Goal: Information Seeking & Learning: Understand process/instructions

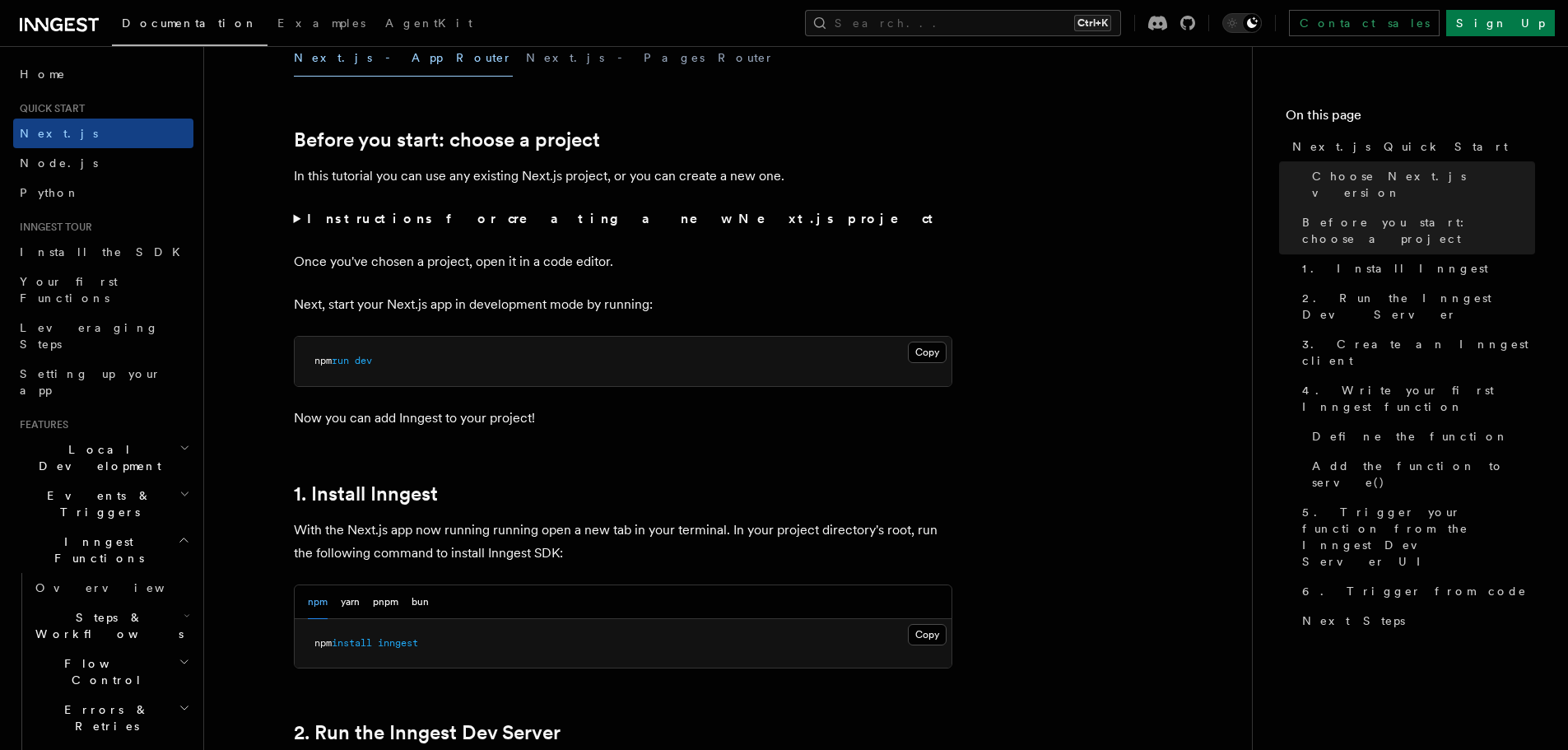
scroll to position [576, 0]
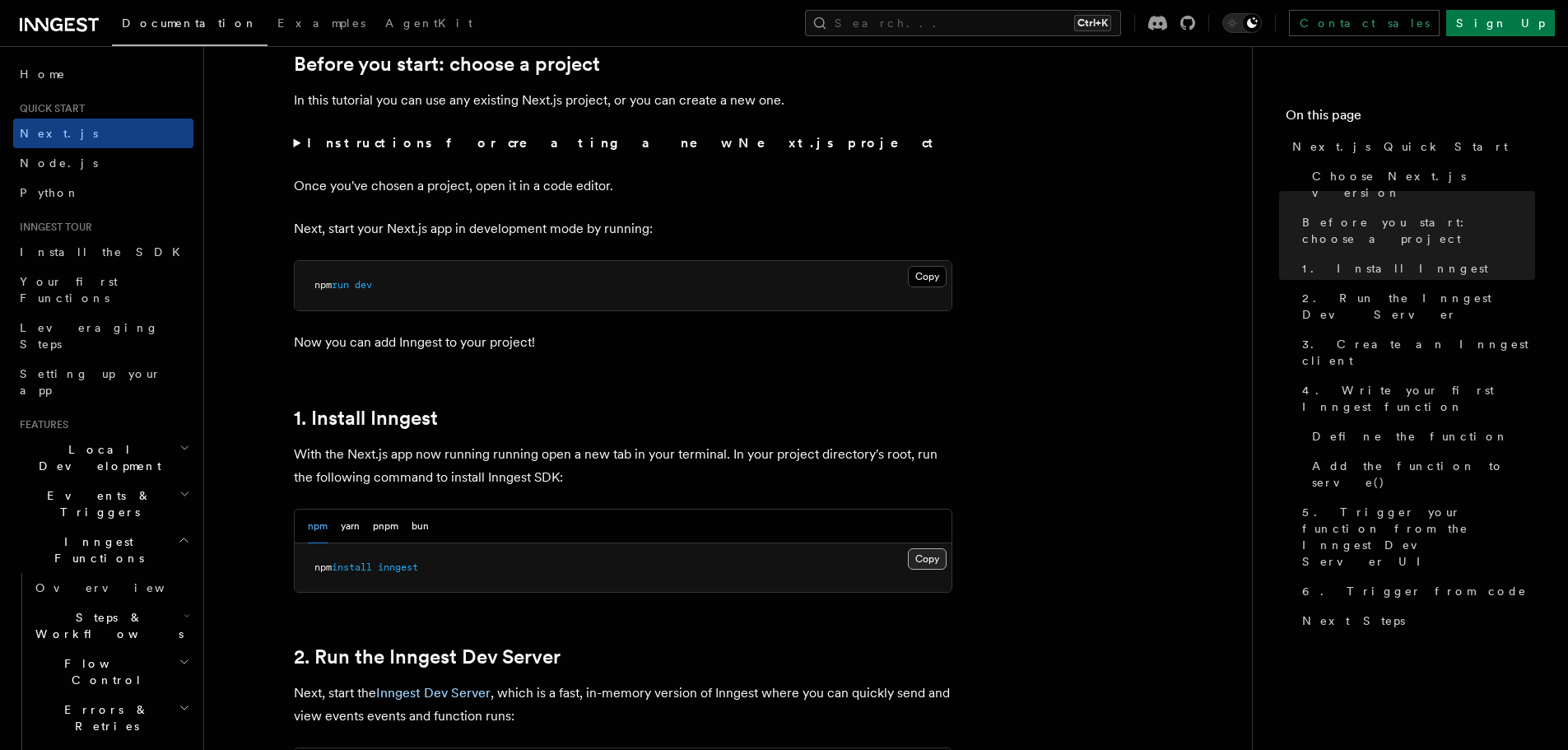
click at [918, 556] on button "Copy Copied" at bounding box center [927, 559] width 38 height 22
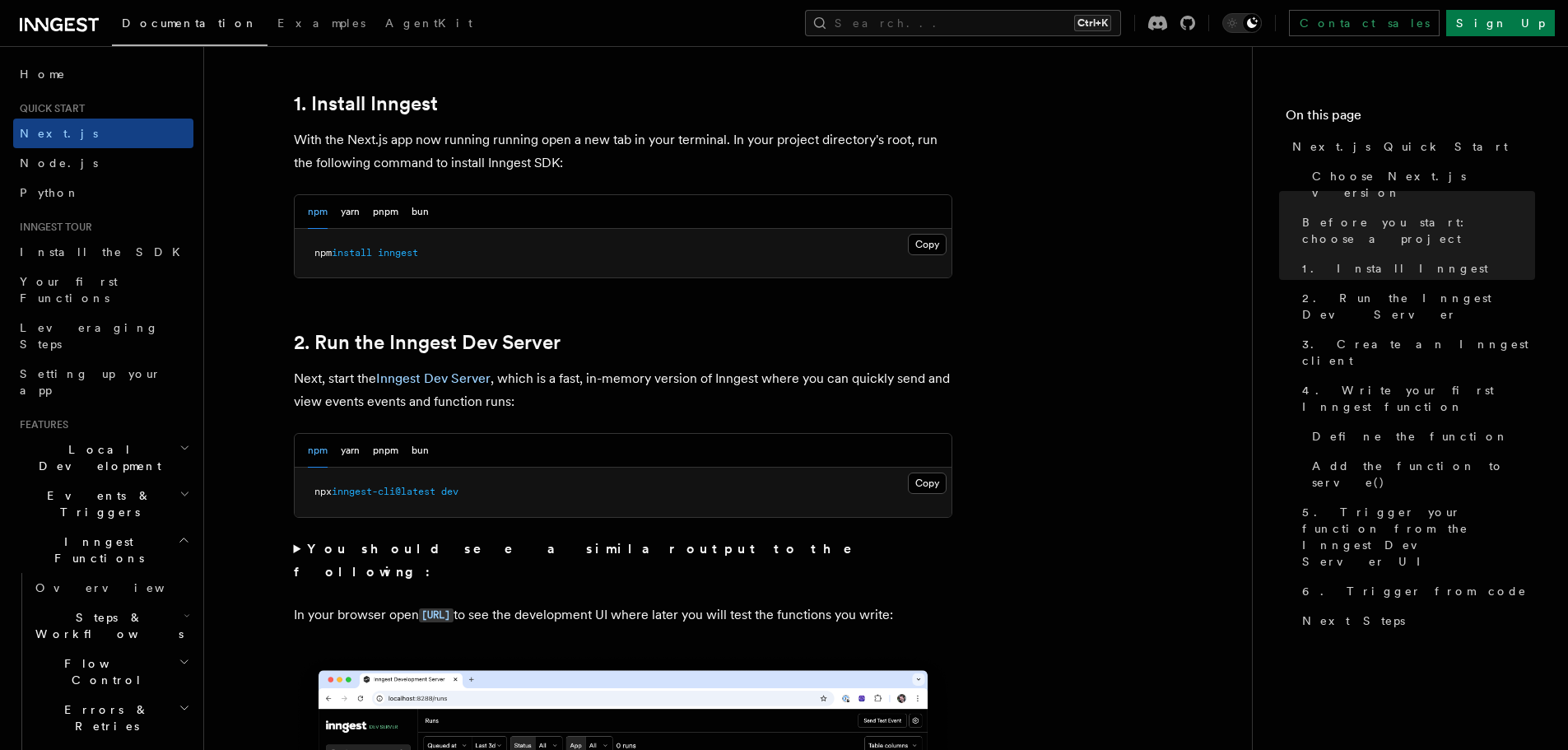
scroll to position [905, 0]
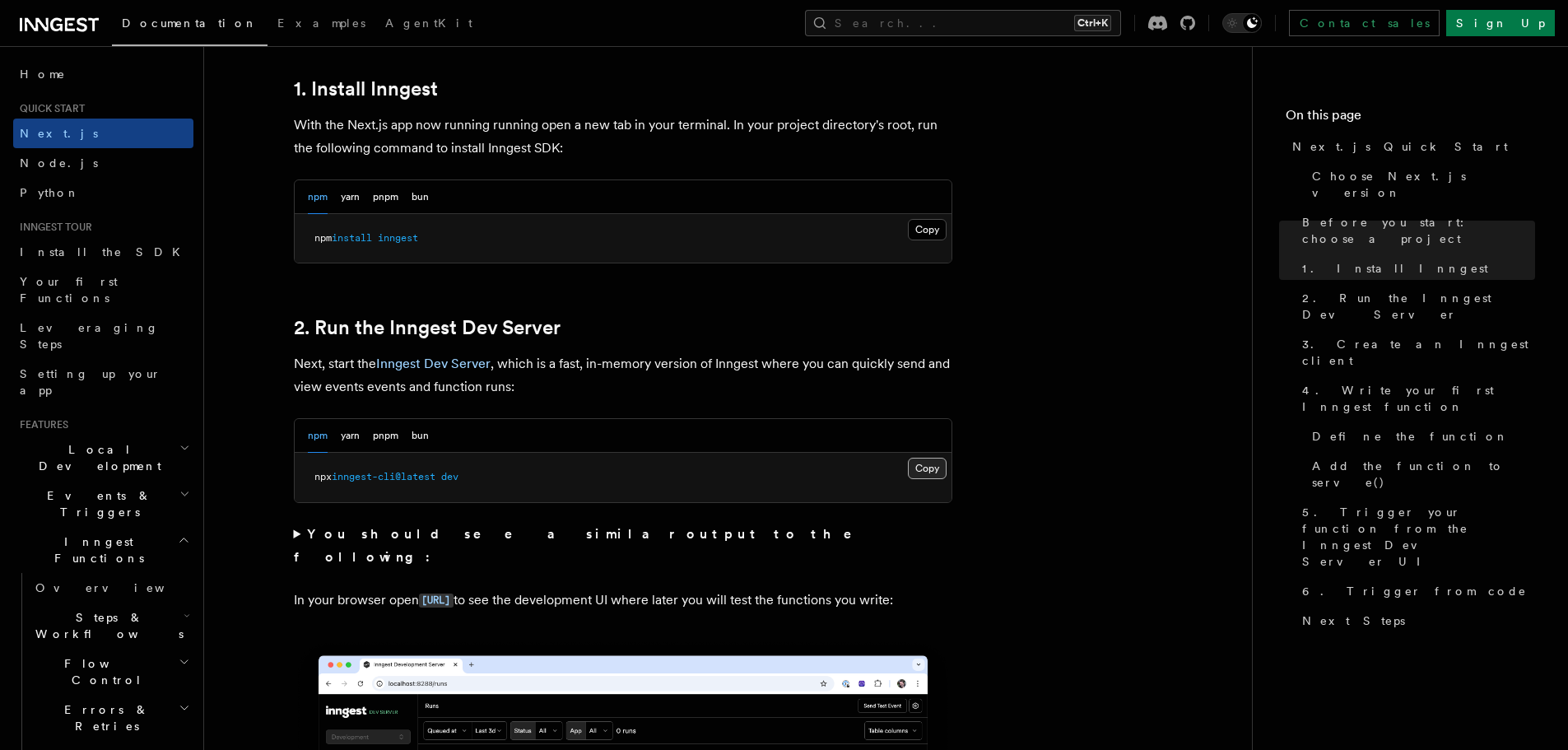
click at [922, 461] on button "Copy Copied" at bounding box center [927, 469] width 38 height 22
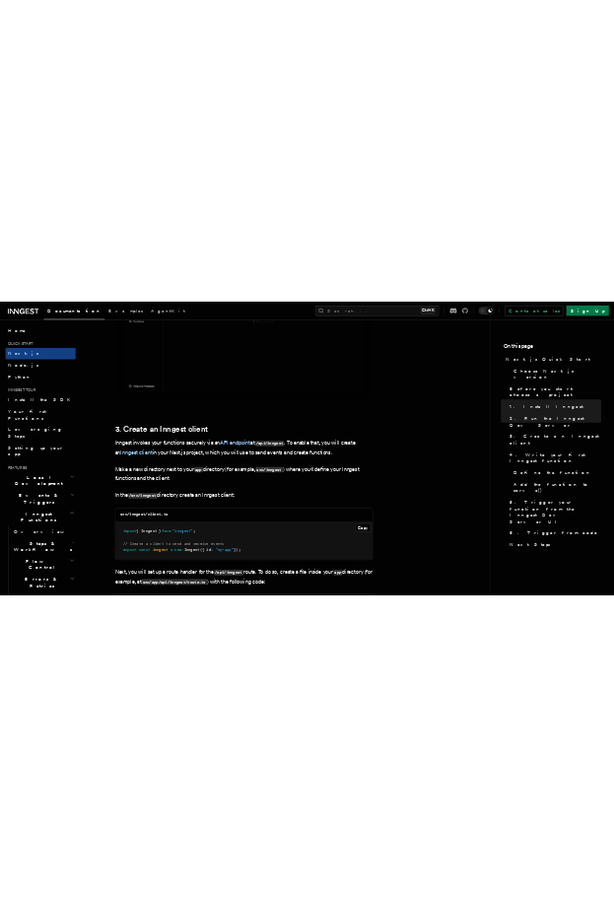
scroll to position [2168, 0]
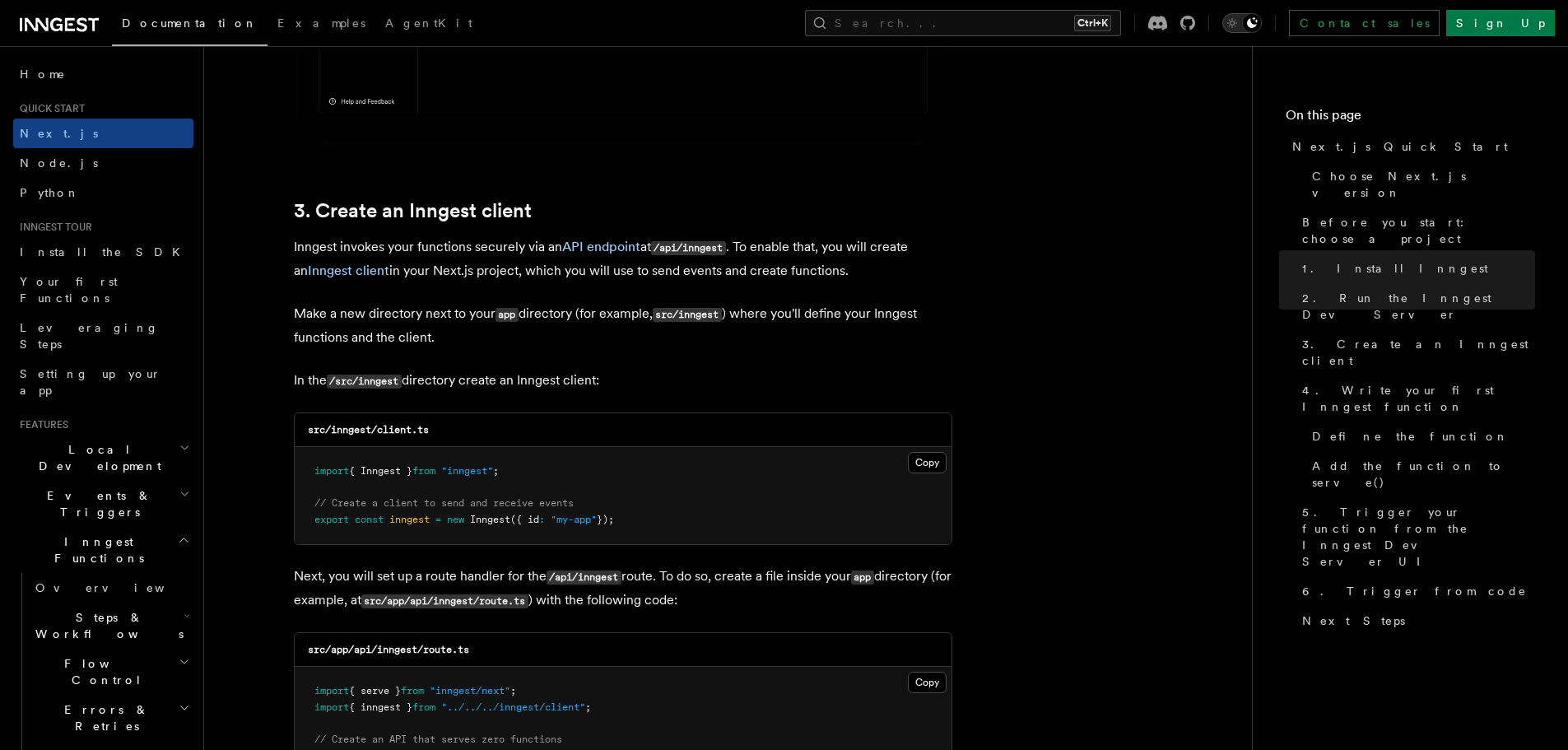
click at [1240, 22] on icon "Toggle dark mode" at bounding box center [1232, 23] width 17 height 17
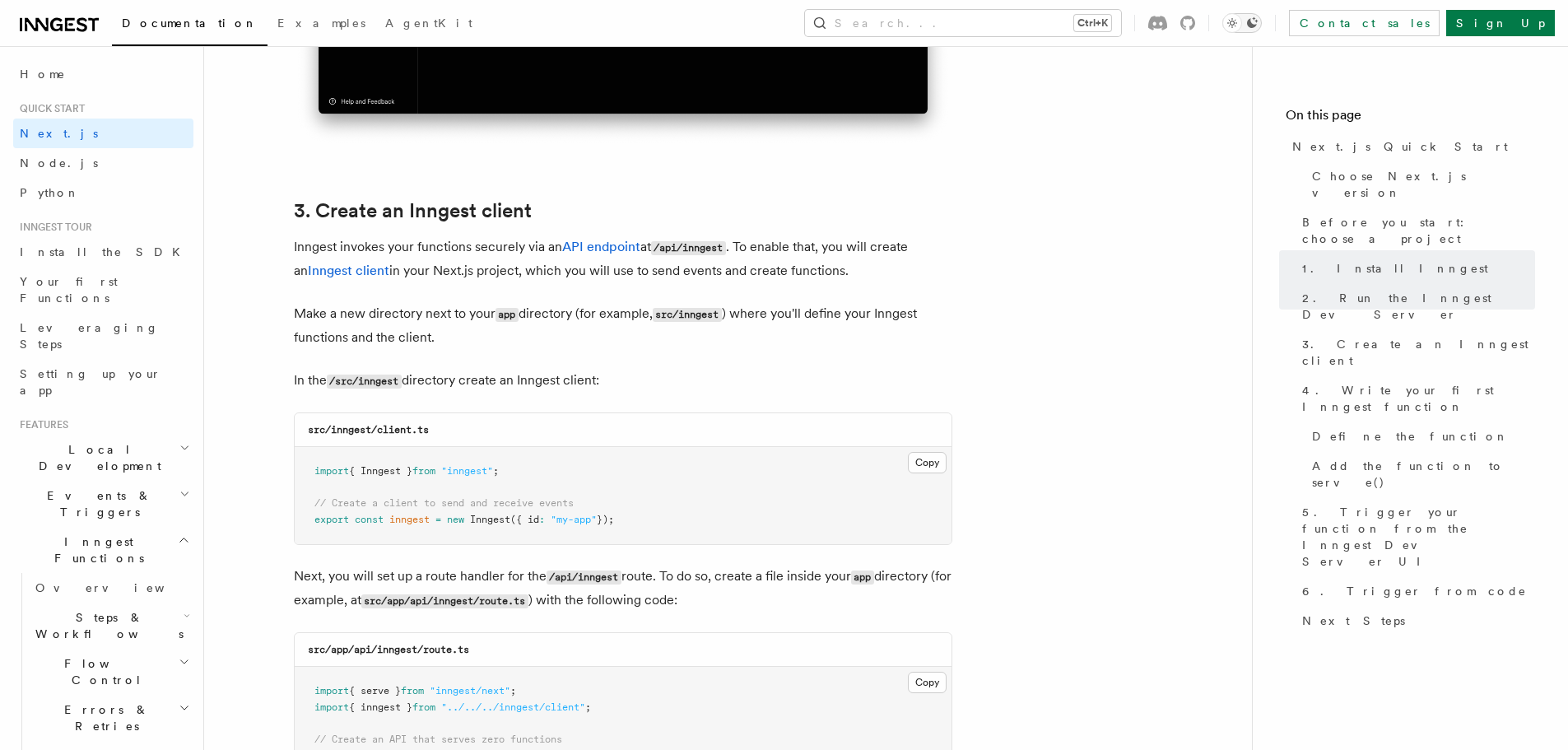
click at [1258, 18] on icon "Toggle dark mode" at bounding box center [1252, 23] width 13 height 13
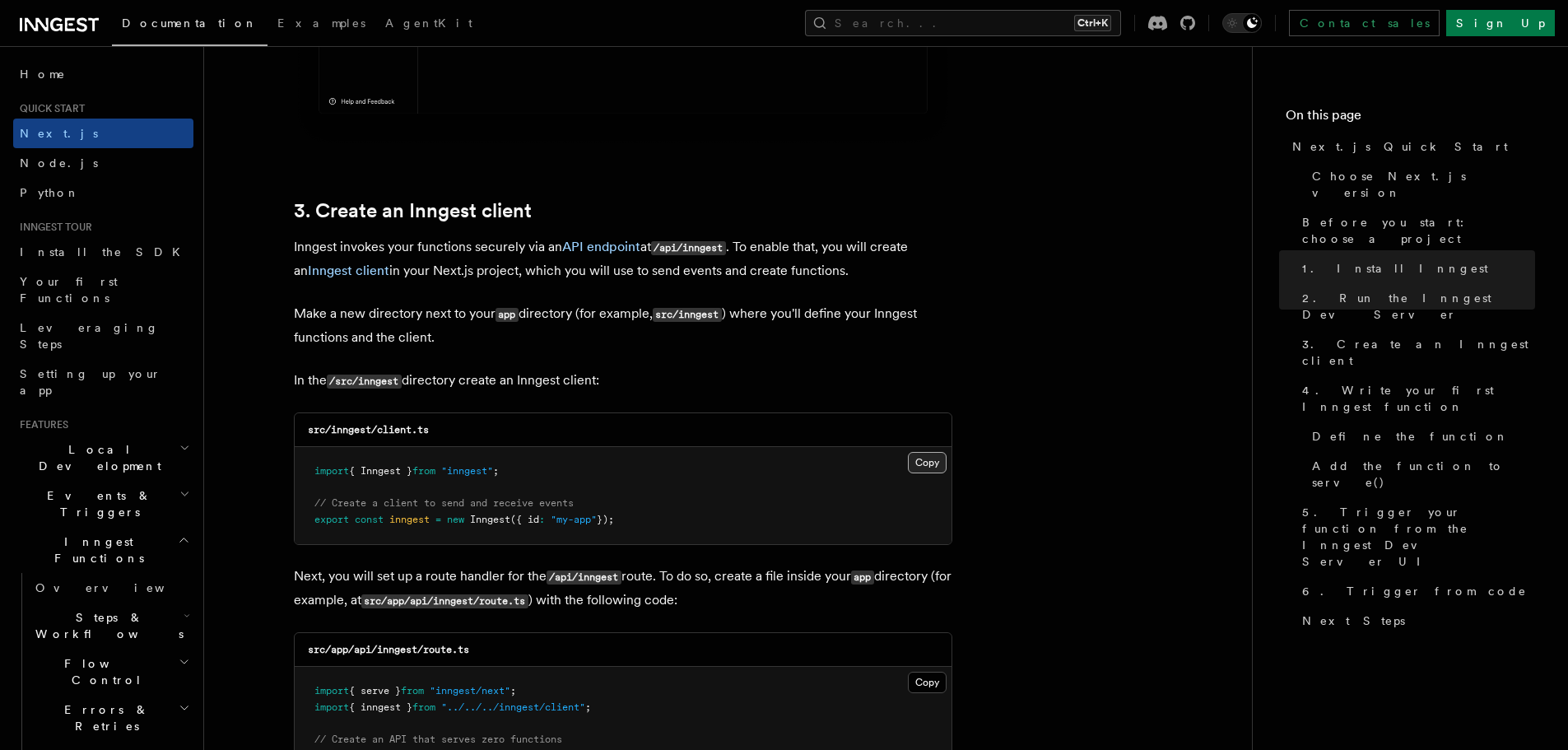
click at [928, 468] on button "Copy Copied" at bounding box center [927, 463] width 38 height 22
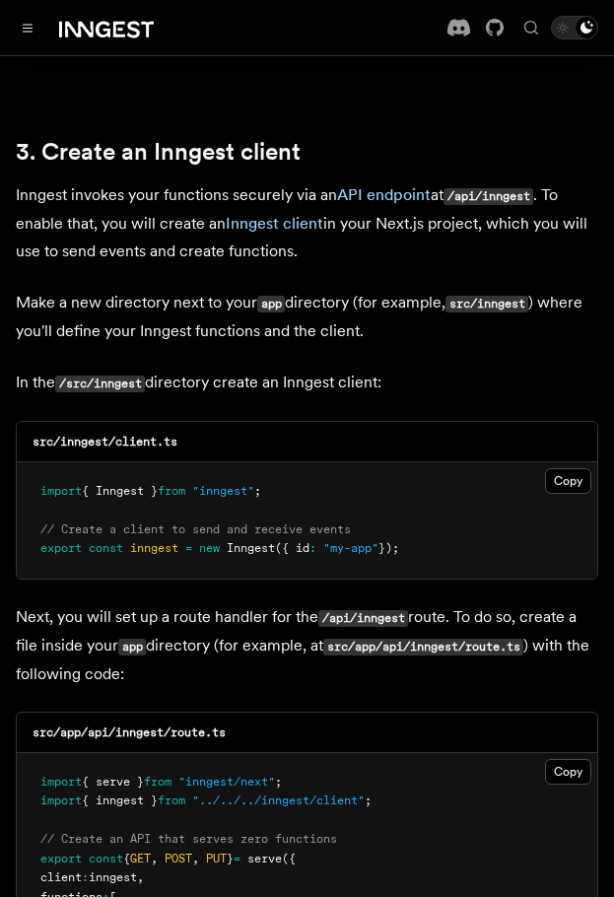
scroll to position [2365, 0]
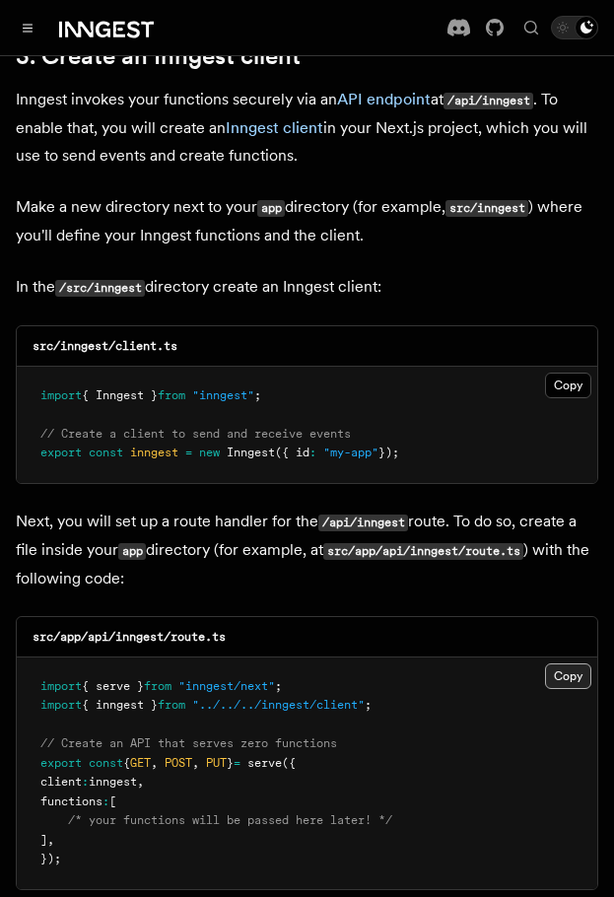
click at [560, 663] on button "Copy Copied" at bounding box center [568, 676] width 46 height 26
drag, startPoint x: 250, startPoint y: 557, endPoint x: 120, endPoint y: 572, distance: 130.9
click at [120, 617] on div "src/app/api/inngest/route.ts" at bounding box center [307, 637] width 581 height 40
copy code "inngest/route.ts"
click at [574, 663] on button "Copy Copied" at bounding box center [568, 676] width 46 height 26
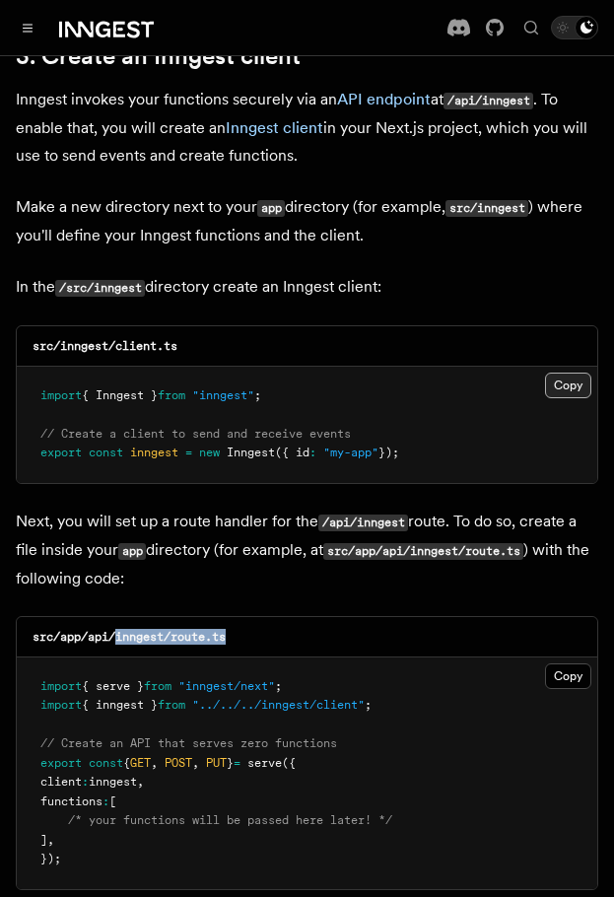
click at [569, 373] on button "Copy Copied" at bounding box center [568, 386] width 46 height 26
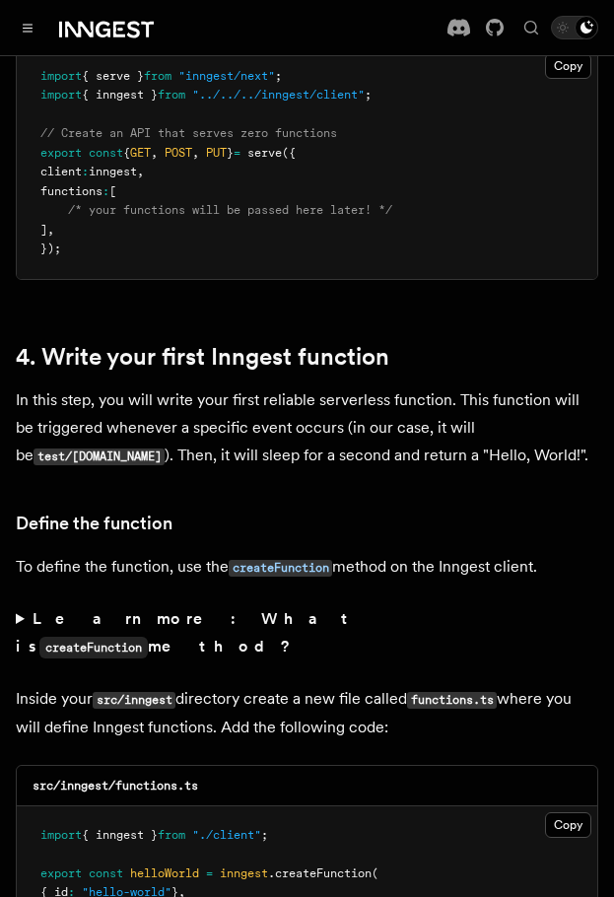
scroll to position [3154, 0]
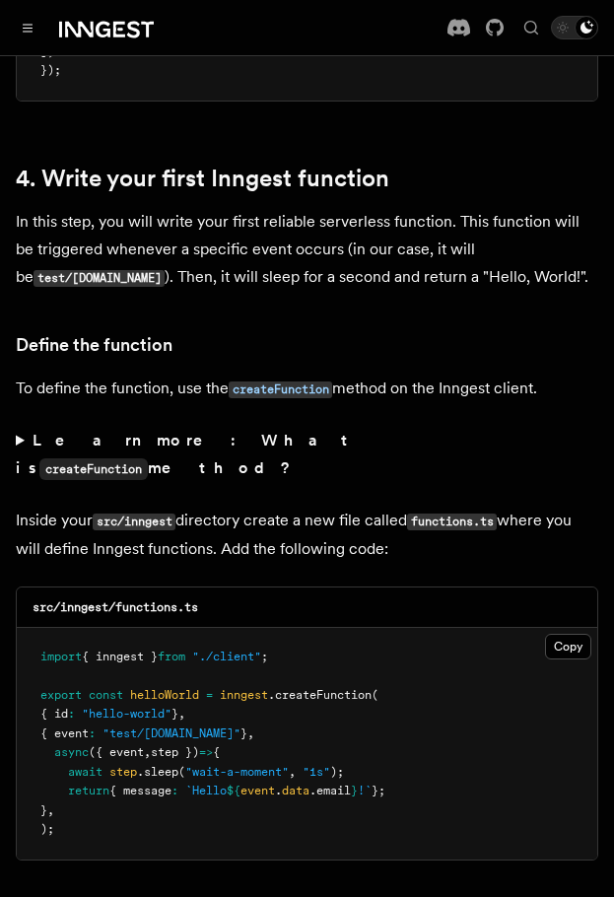
click at [583, 628] on pre "import { inngest } from "./client" ; export const helloWorld = inngest .createF…" at bounding box center [307, 744] width 581 height 232
click at [570, 634] on button "Copy Copied" at bounding box center [568, 647] width 46 height 26
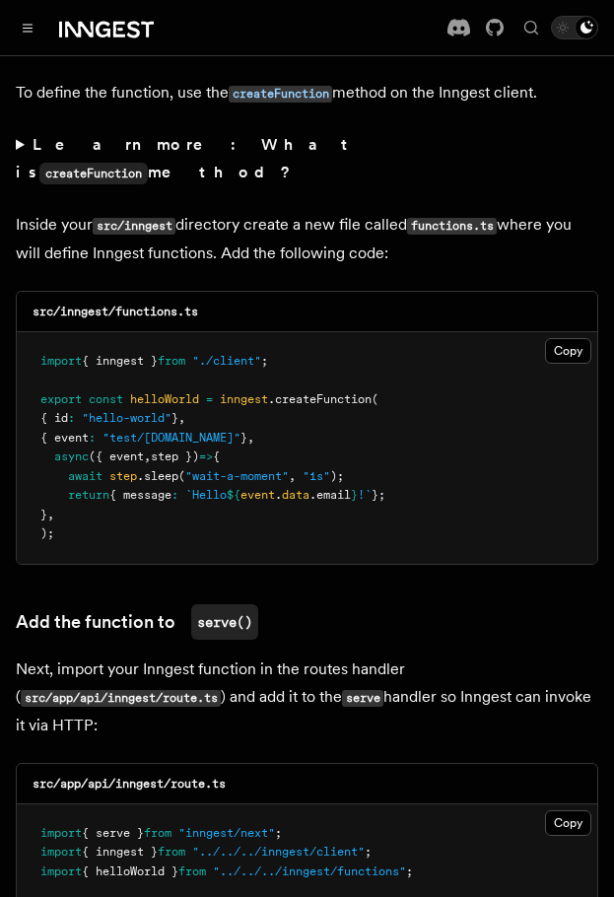
scroll to position [3647, 0]
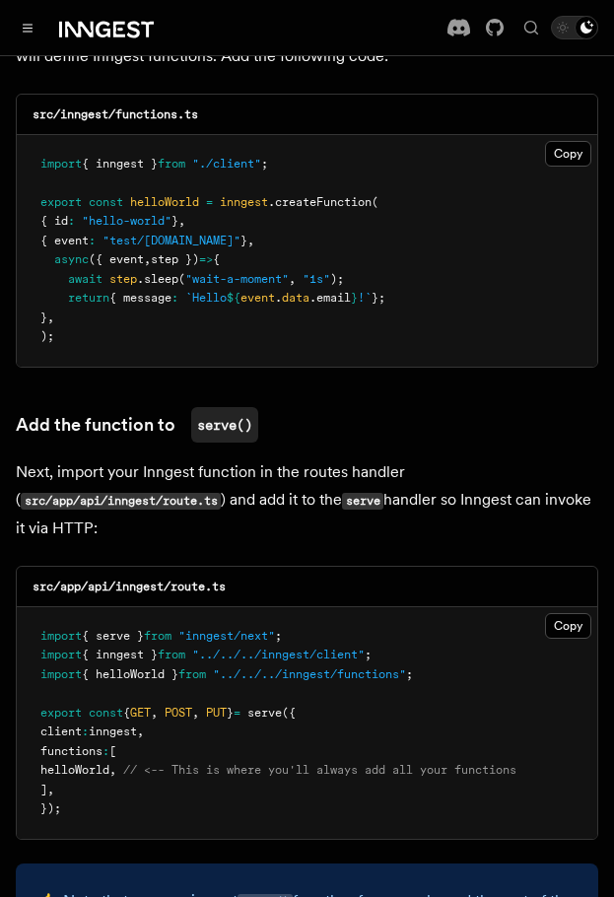
drag, startPoint x: 553, startPoint y: 513, endPoint x: 332, endPoint y: 457, distance: 227.8
click at [553, 613] on button "Copy Copied" at bounding box center [568, 626] width 46 height 26
